Goal: Navigation & Orientation: Find specific page/section

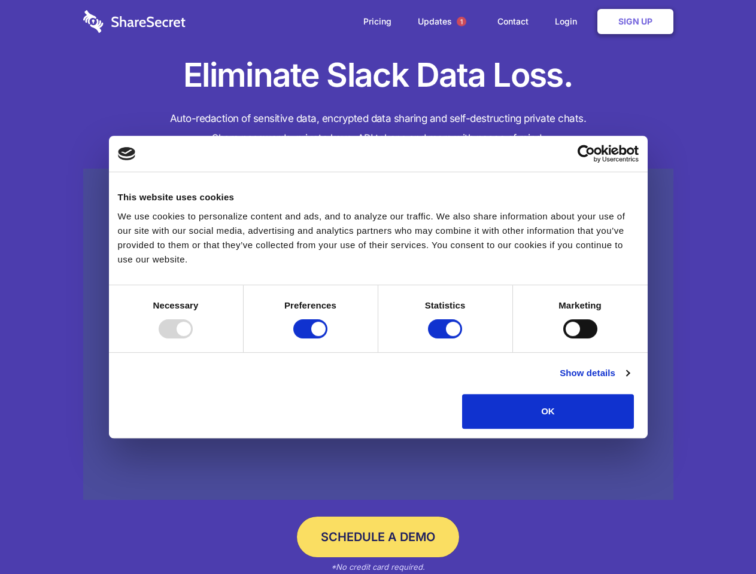
click at [193, 339] on div at bounding box center [176, 328] width 34 height 19
click at [327, 339] on input "Preferences" at bounding box center [310, 328] width 34 height 19
checkbox input "false"
click at [446, 339] on input "Statistics" at bounding box center [445, 328] width 34 height 19
checkbox input "false"
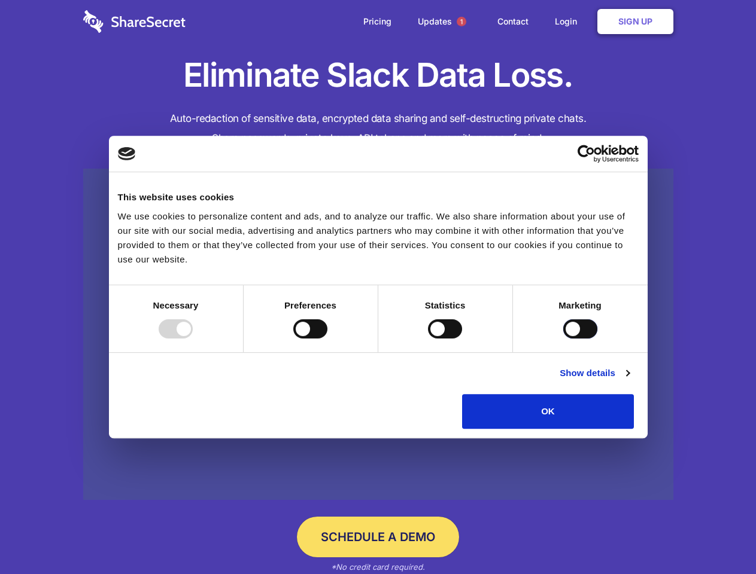
click at [563, 339] on input "Marketing" at bounding box center [580, 328] width 34 height 19
checkbox input "true"
click at [629, 380] on link "Show details" at bounding box center [593, 373] width 69 height 14
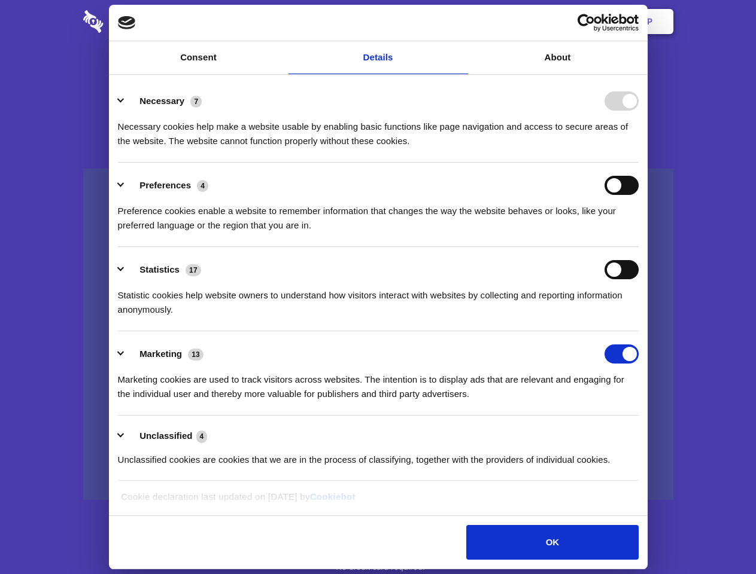
click at [638, 163] on li "Necessary 7 Necessary cookies help make a website usable by enabling basic func…" at bounding box center [378, 120] width 520 height 84
click at [461, 22] on span "1" at bounding box center [461, 22] width 10 height 10
